Goal: Browse casually

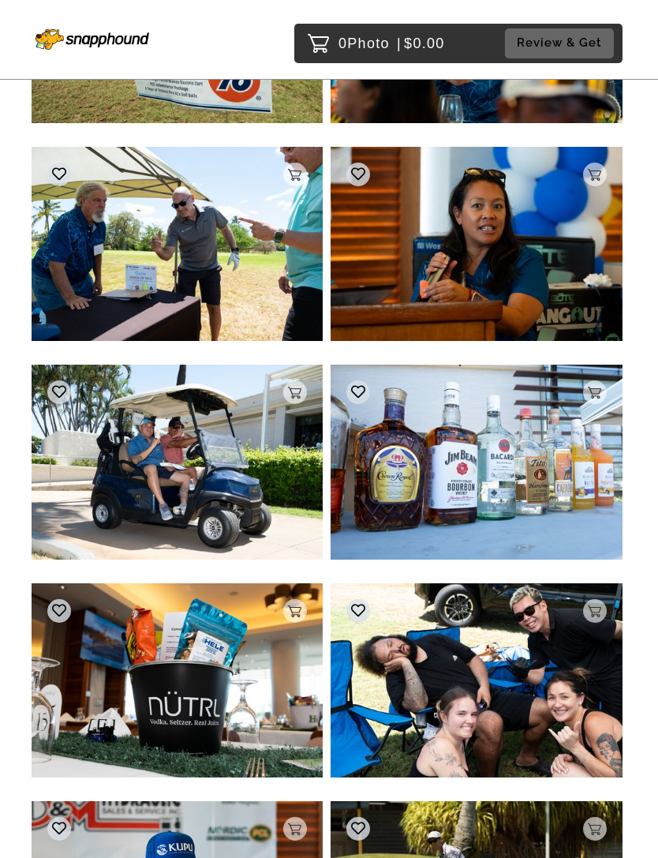
scroll to position [5591, 0]
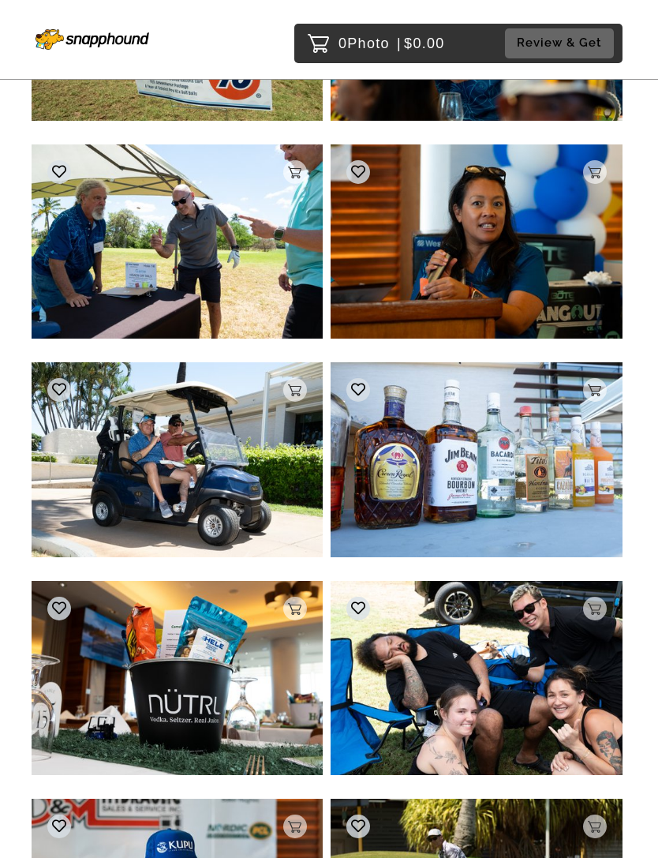
click at [228, 439] on img at bounding box center [177, 459] width 291 height 194
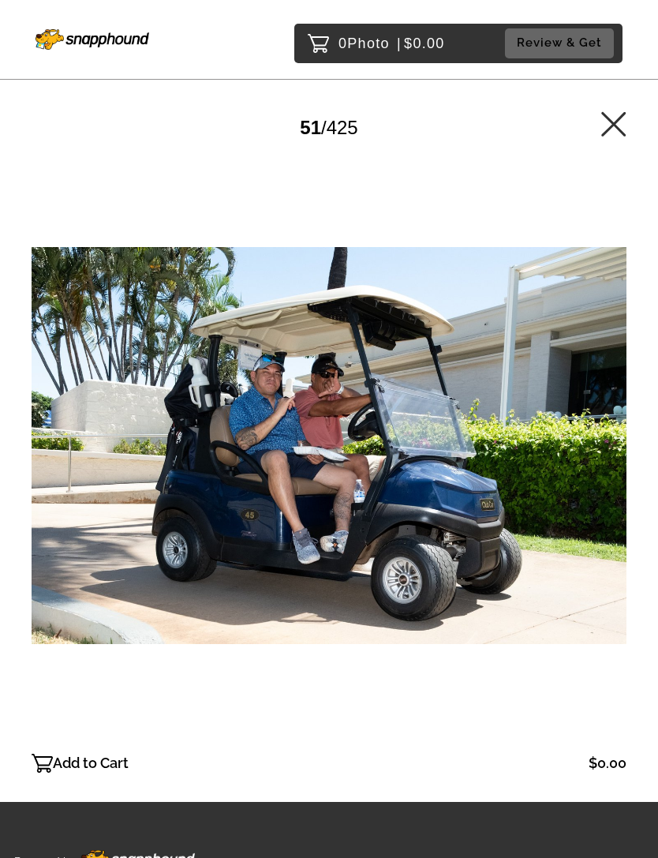
click at [617, 129] on icon at bounding box center [614, 123] width 25 height 25
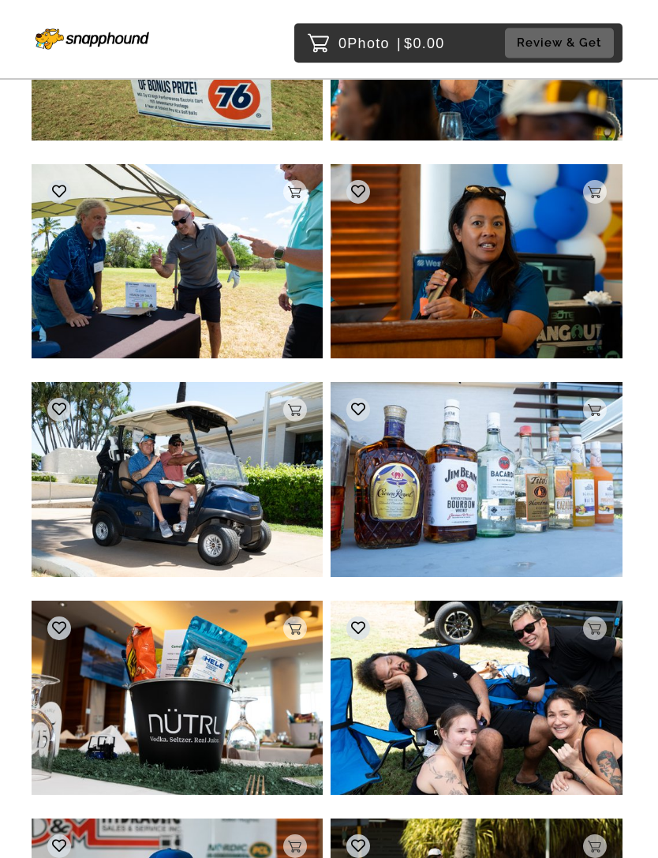
scroll to position [5571, 0]
click at [88, 455] on img at bounding box center [177, 479] width 291 height 194
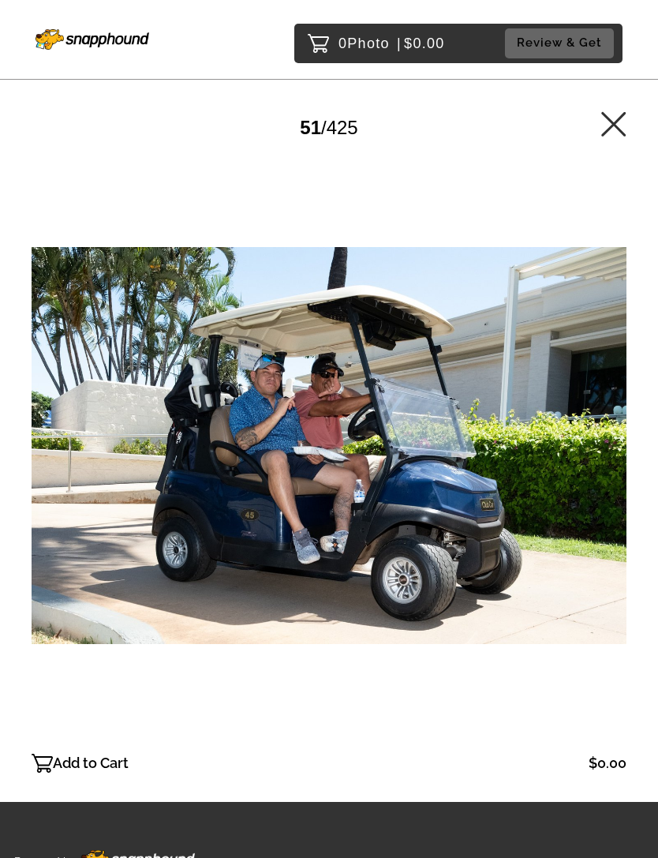
click at [617, 131] on icon at bounding box center [614, 123] width 25 height 25
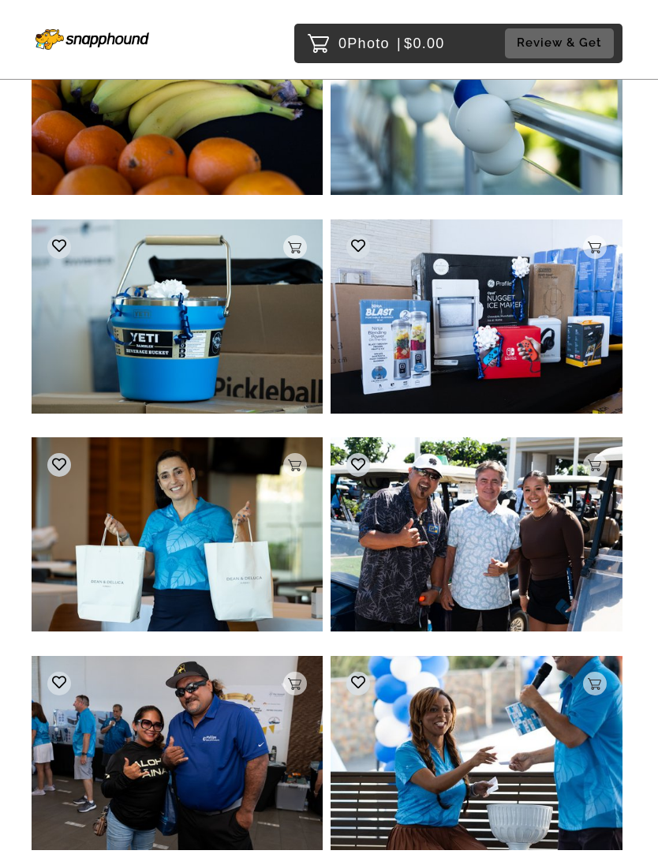
scroll to position [46939, 0]
